Goal: Check status

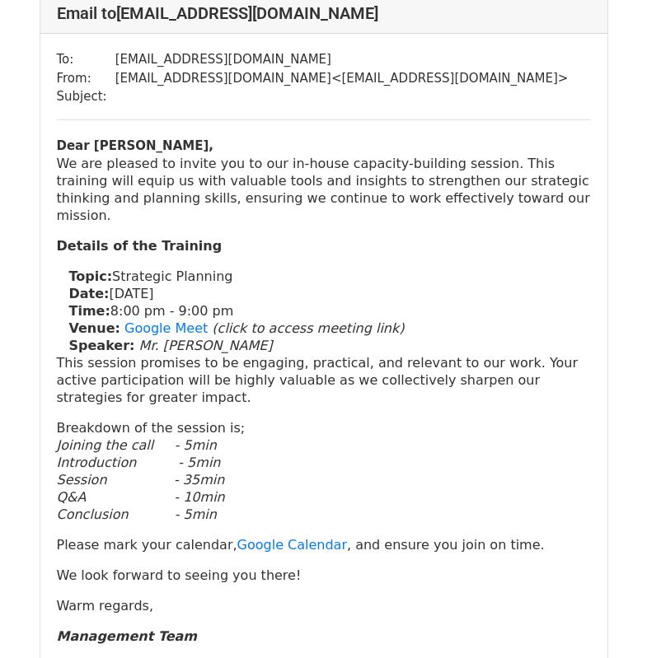
scroll to position [3952, 0]
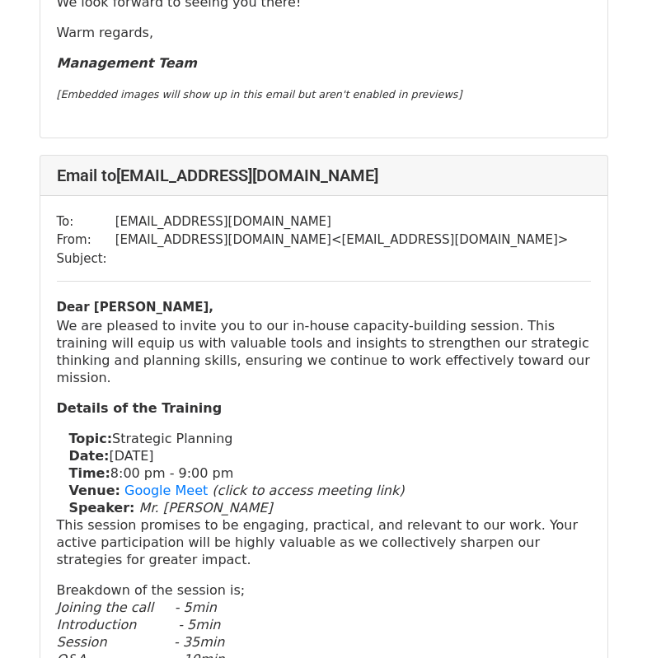
scroll to position [4340, 0]
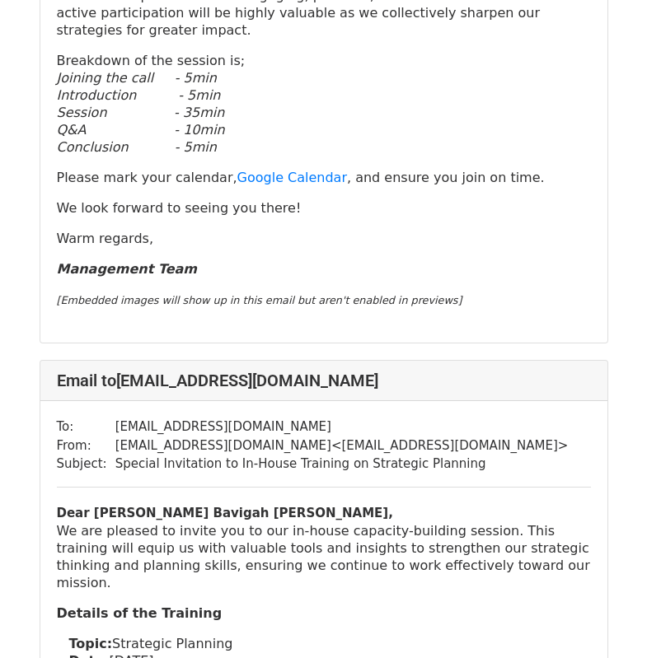
scroll to position [494, 0]
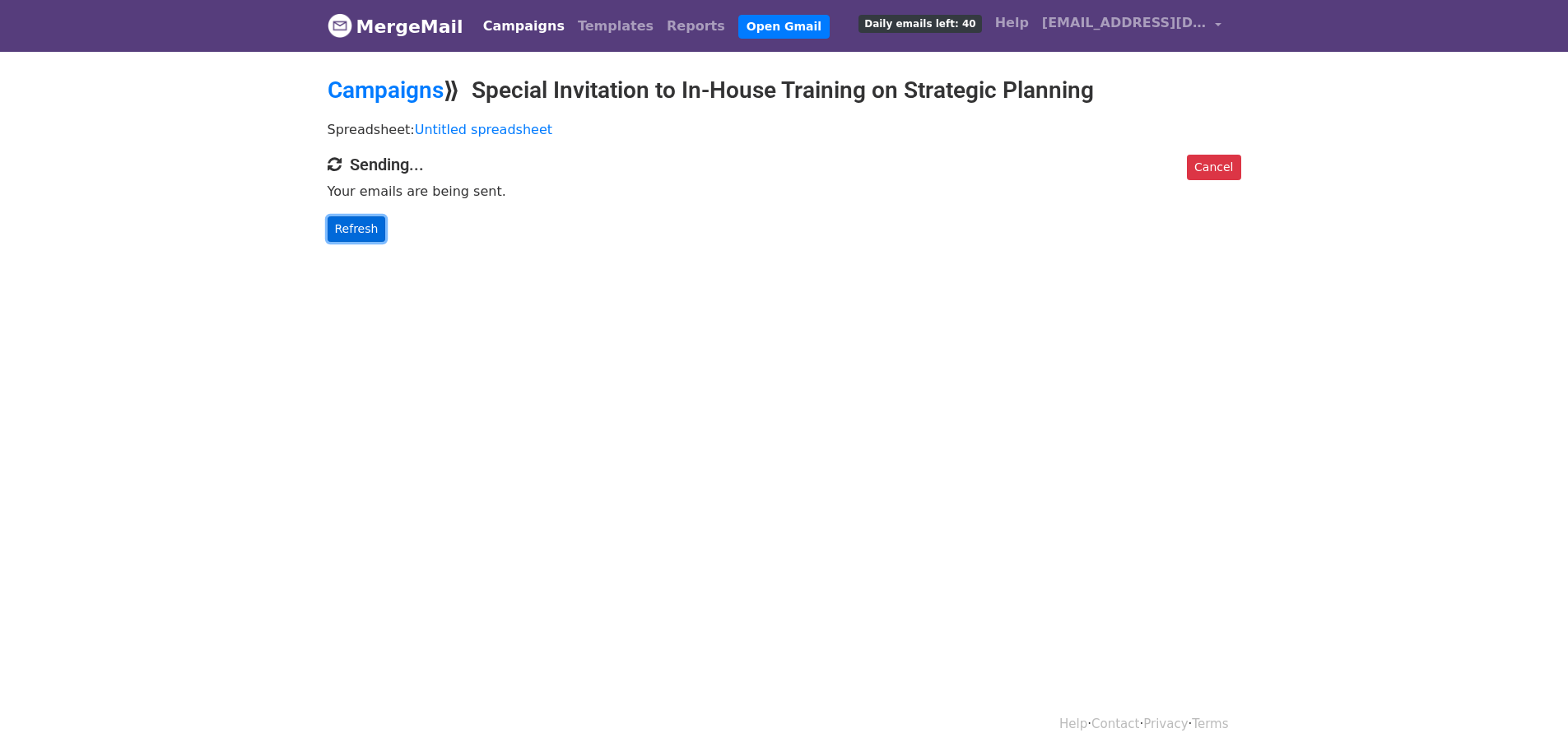
click at [361, 232] on link "Refresh" at bounding box center [357, 230] width 59 height 26
click at [350, 227] on link "Refresh" at bounding box center [357, 230] width 59 height 26
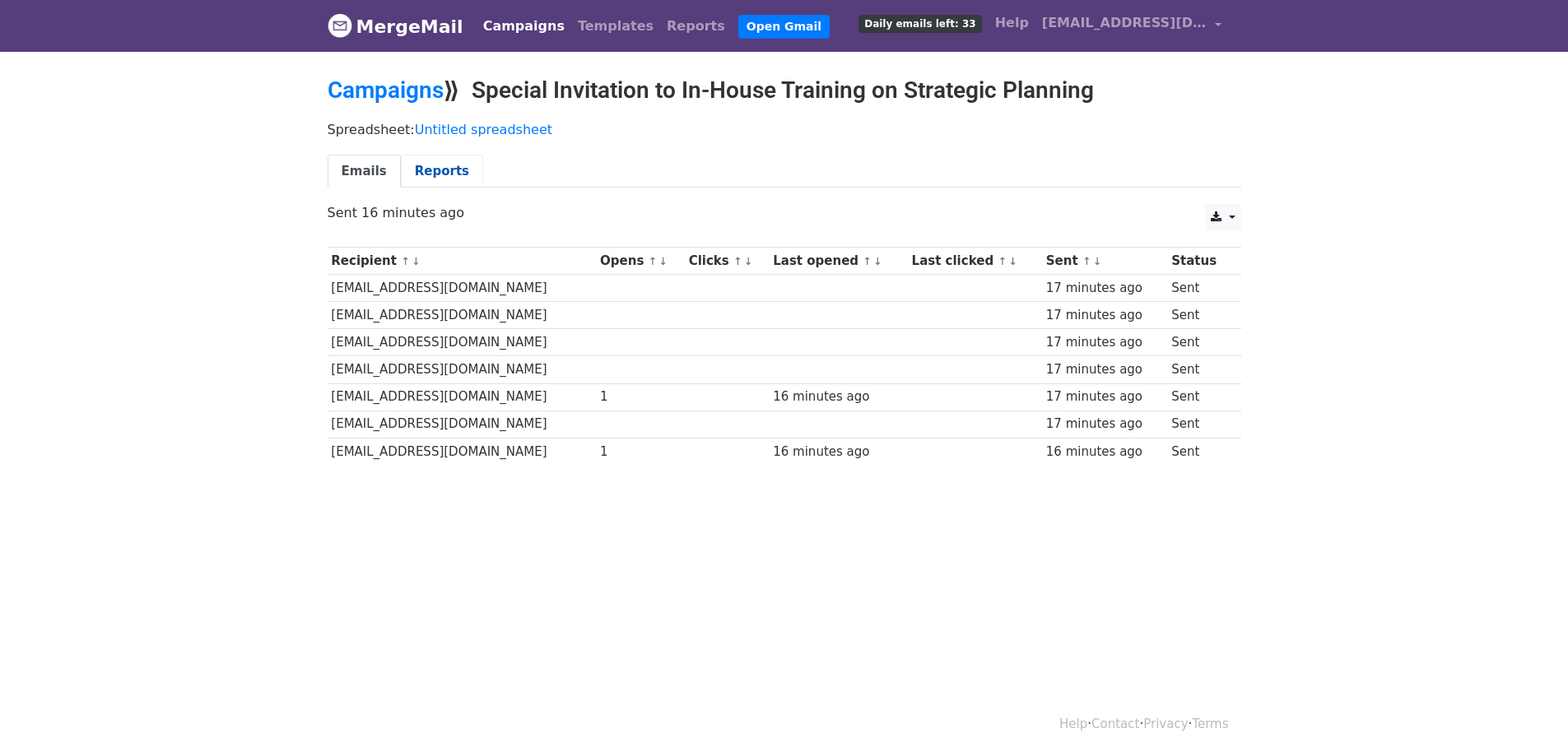
click at [424, 171] on link "Reports" at bounding box center [441, 172] width 82 height 34
